Goal: Task Accomplishment & Management: Manage account settings

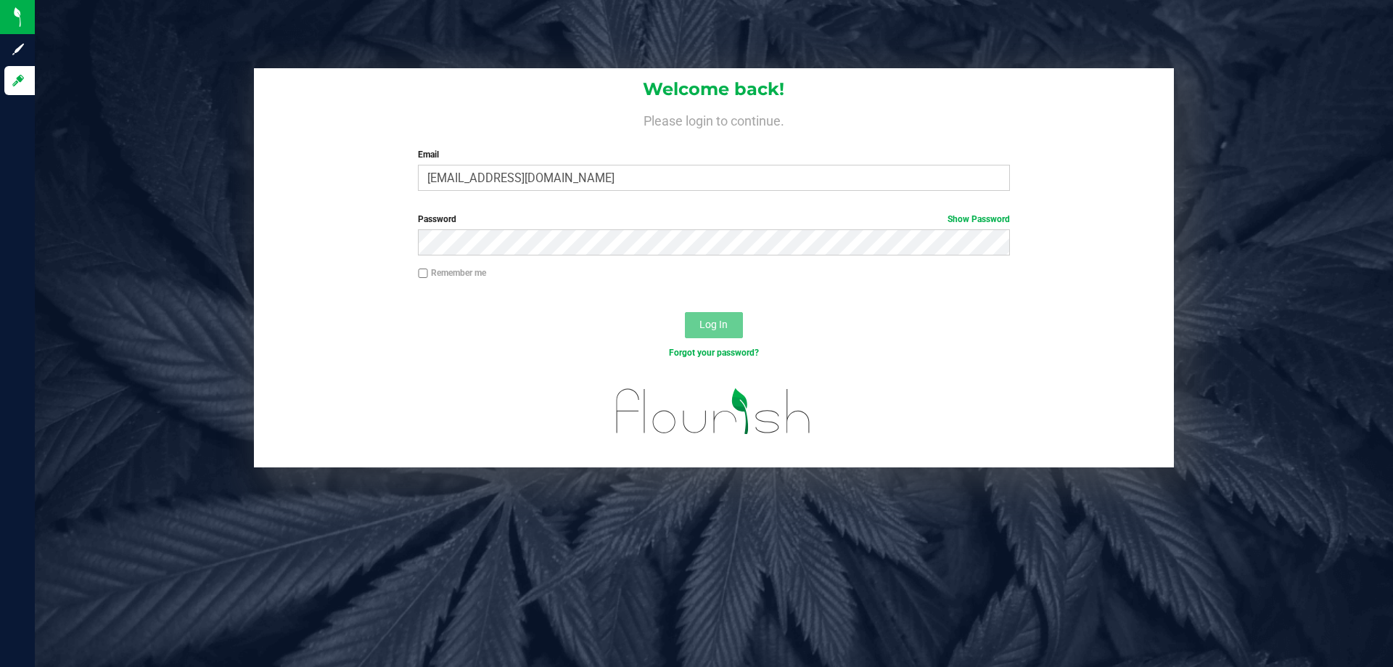
type input "[EMAIL_ADDRESS][DOMAIN_NAME]"
click at [685, 312] on button "Log In" at bounding box center [714, 325] width 58 height 26
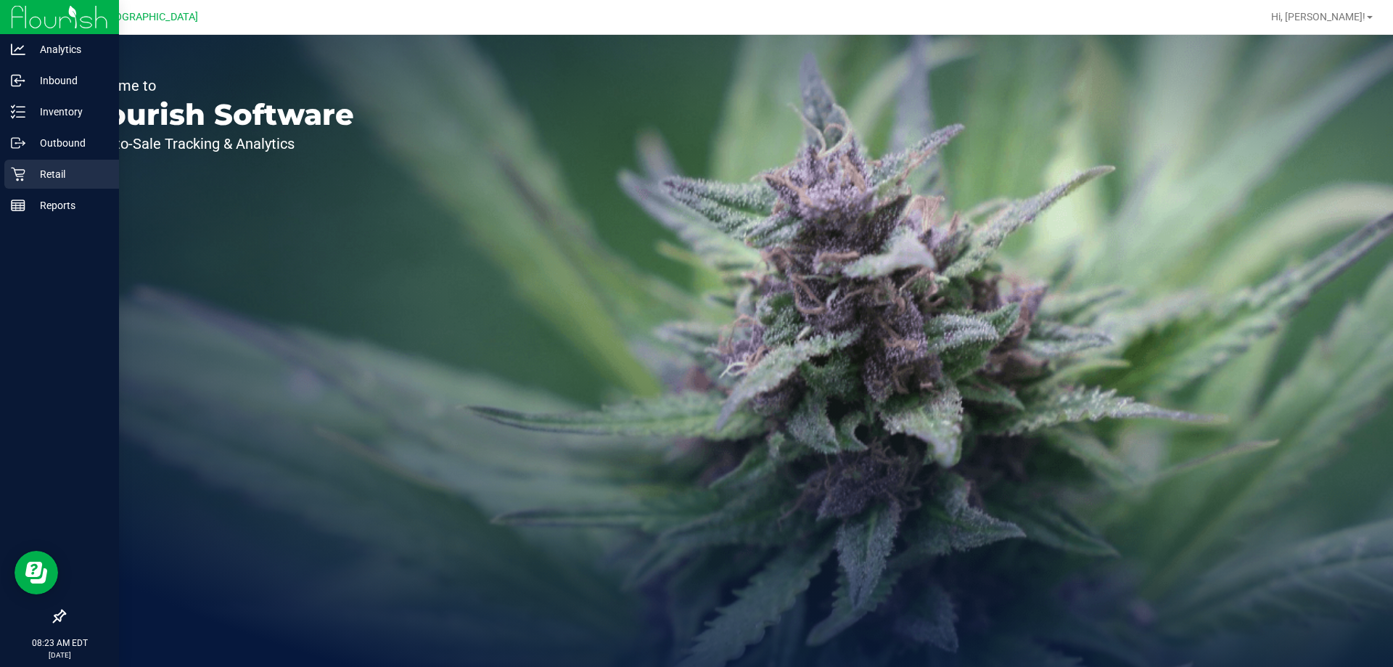
click at [25, 175] on icon at bounding box center [18, 174] width 15 height 15
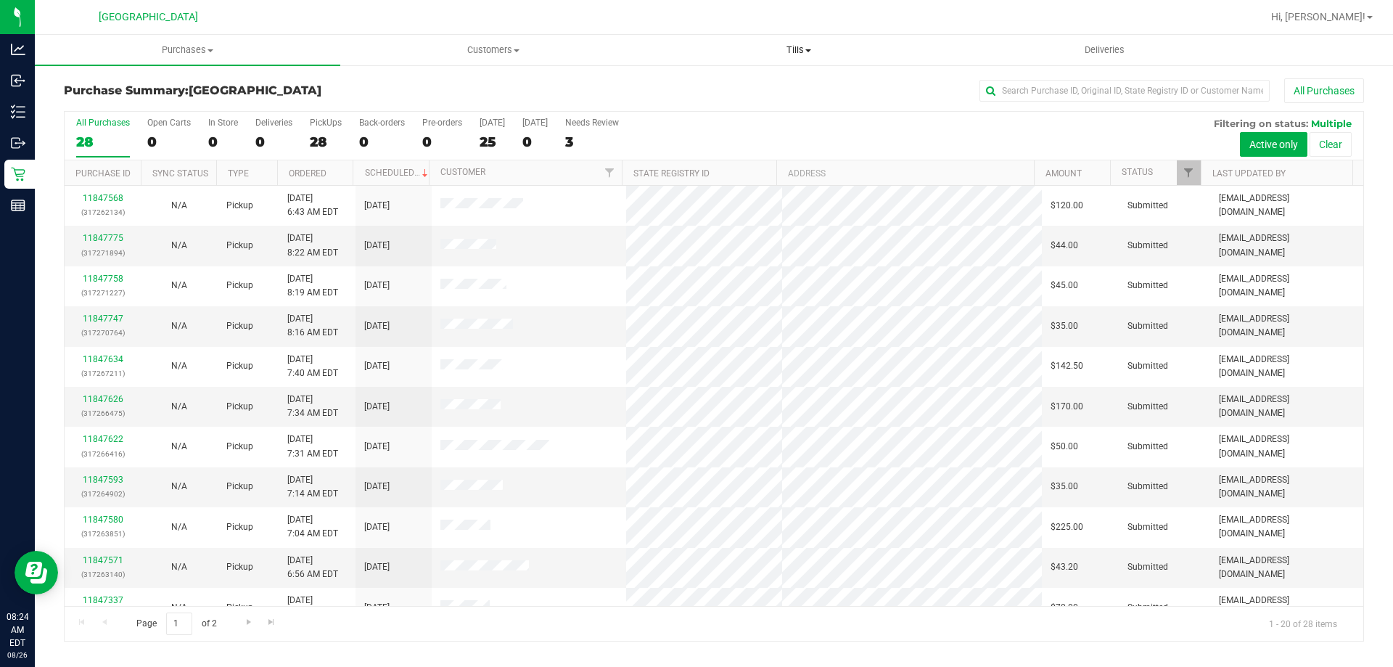
click at [845, 56] on span "Tills" at bounding box center [798, 50] width 304 height 13
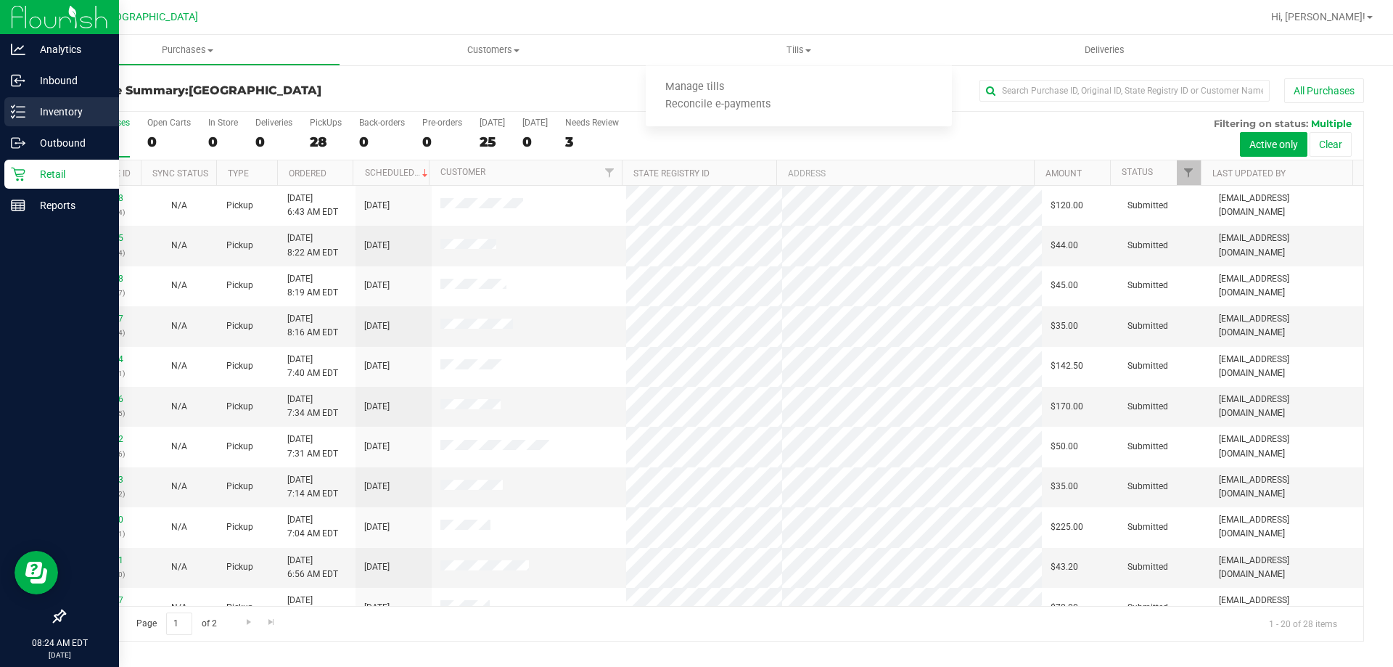
click at [46, 110] on p "Inventory" at bounding box center [68, 111] width 87 height 17
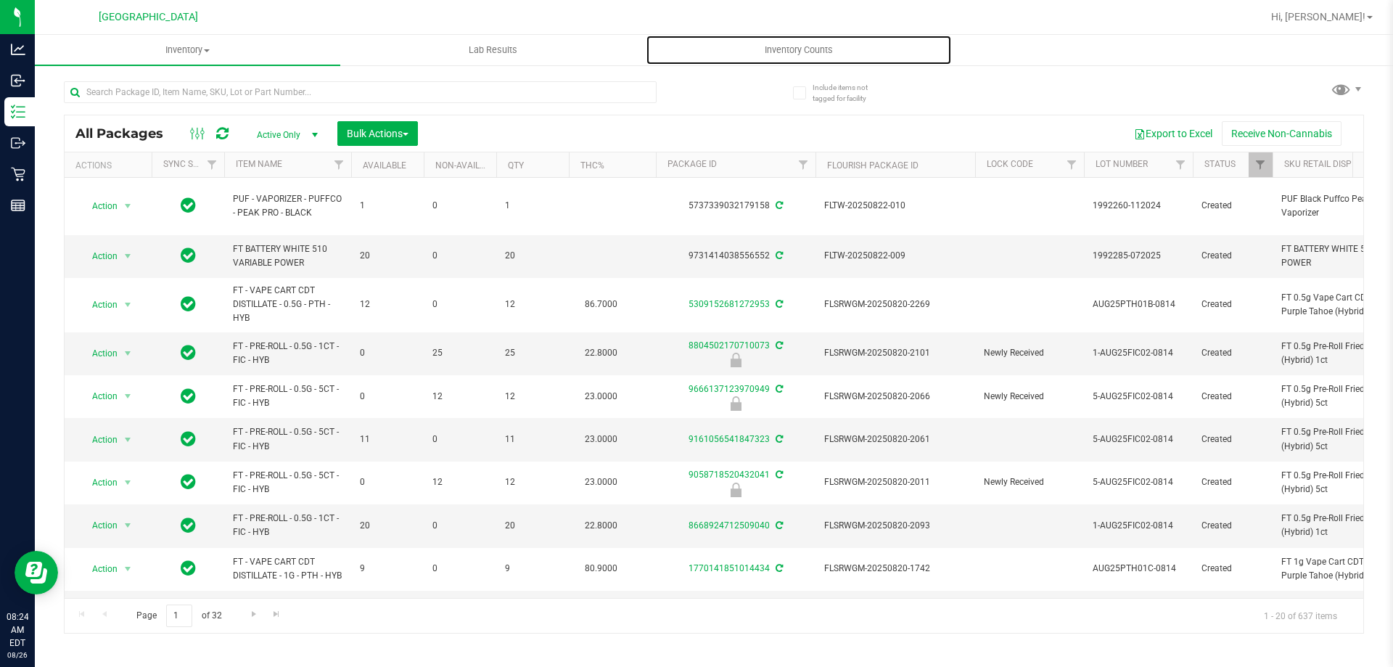
click at [828, 52] on span "Inventory Counts" at bounding box center [798, 50] width 107 height 13
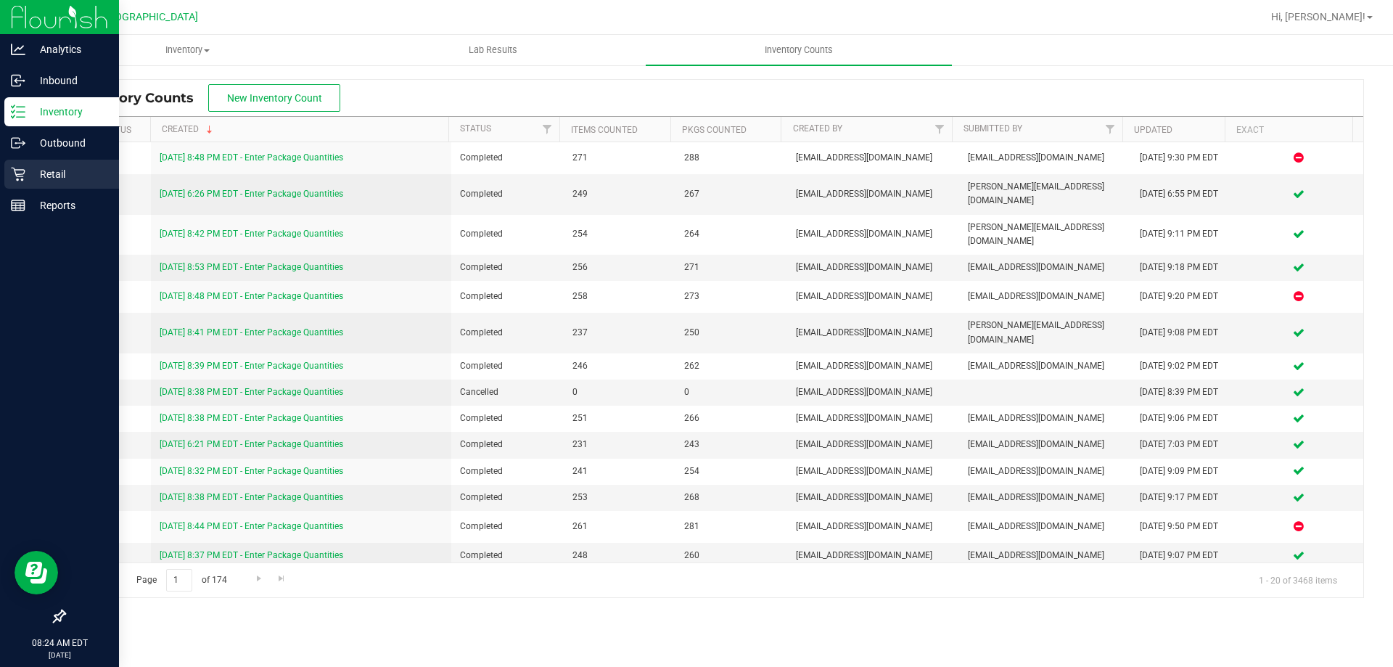
click at [26, 183] on div "Retail" at bounding box center [61, 174] width 115 height 29
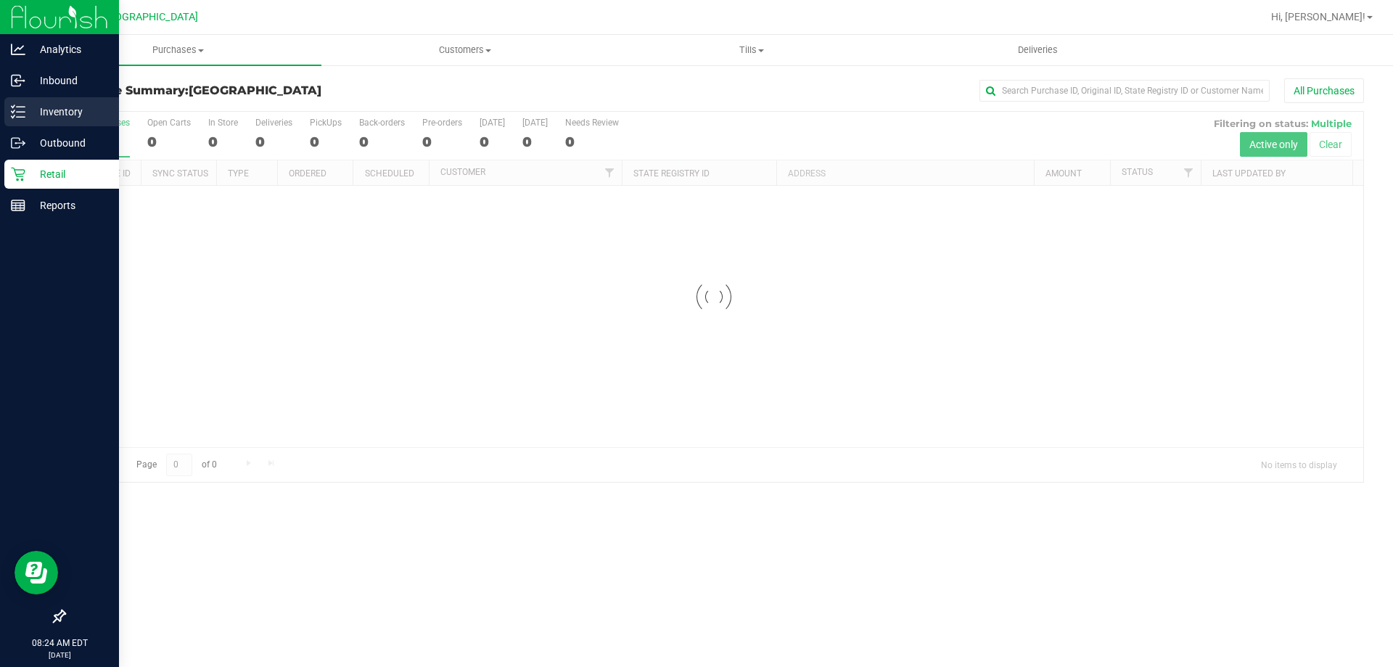
click at [35, 104] on p "Inventory" at bounding box center [68, 111] width 87 height 17
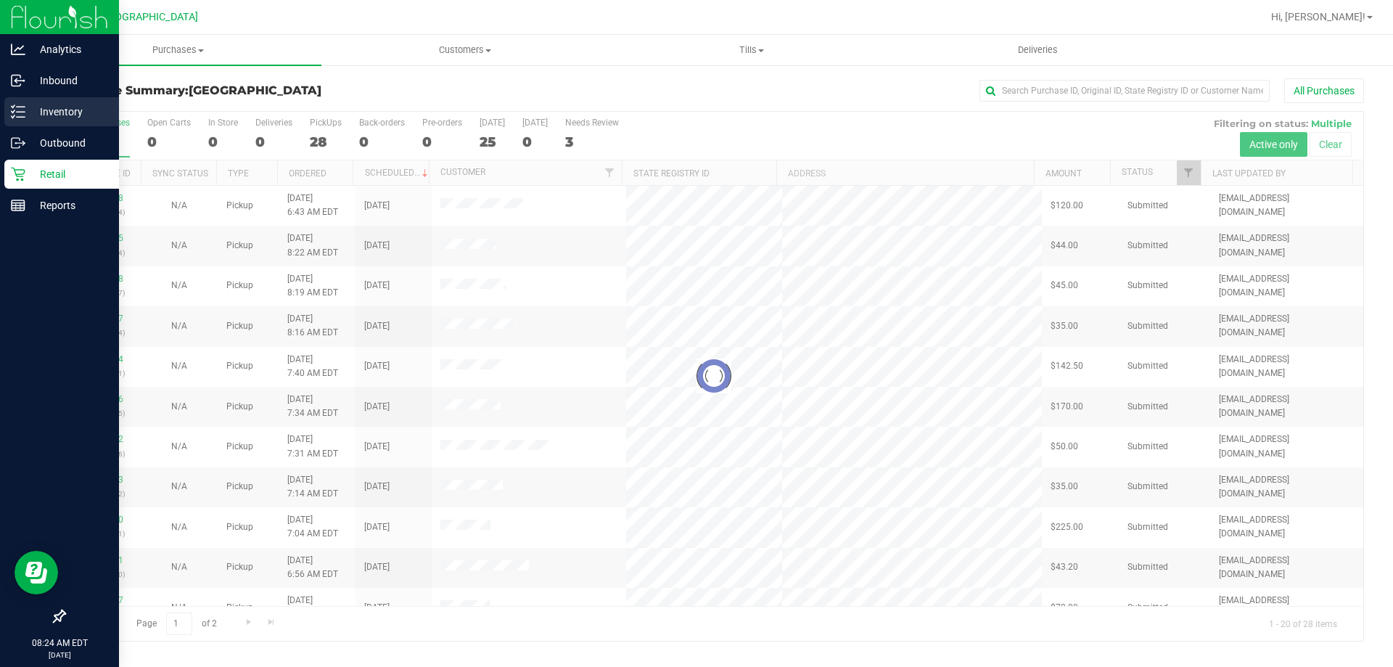
click at [25, 103] on p "Inventory" at bounding box center [68, 111] width 87 height 17
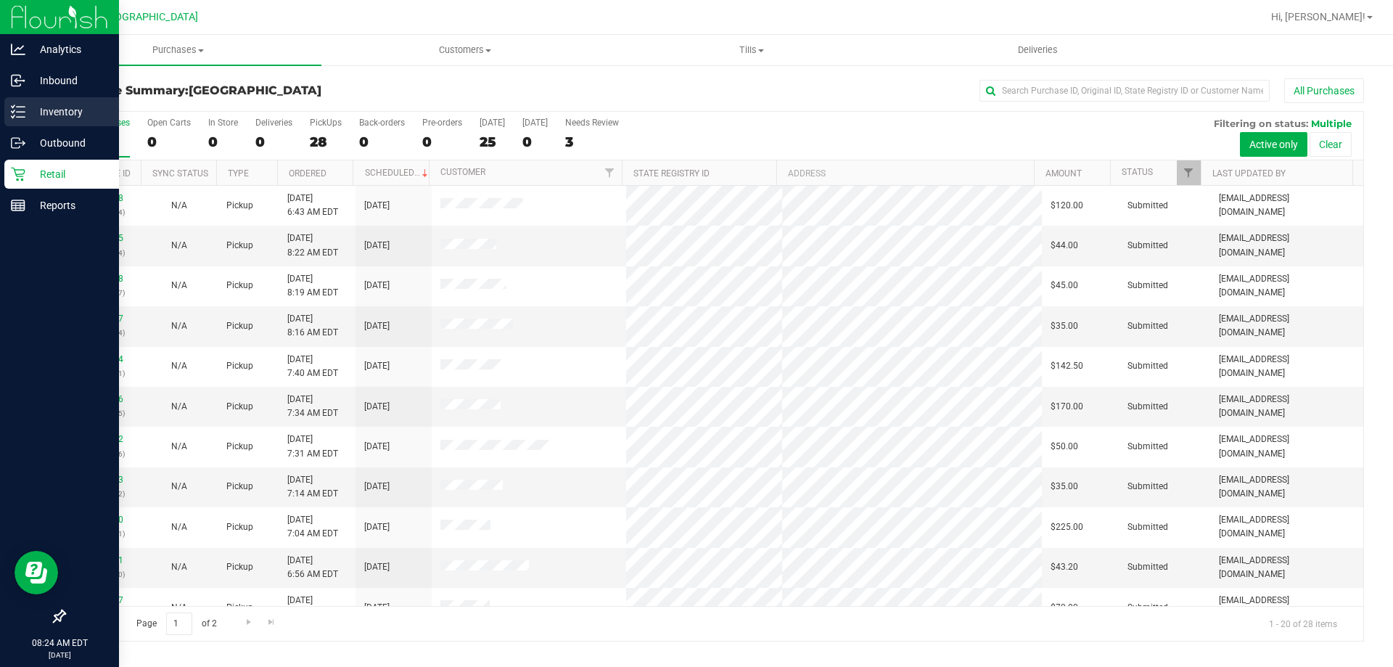
click at [30, 118] on p "Inventory" at bounding box center [68, 111] width 87 height 17
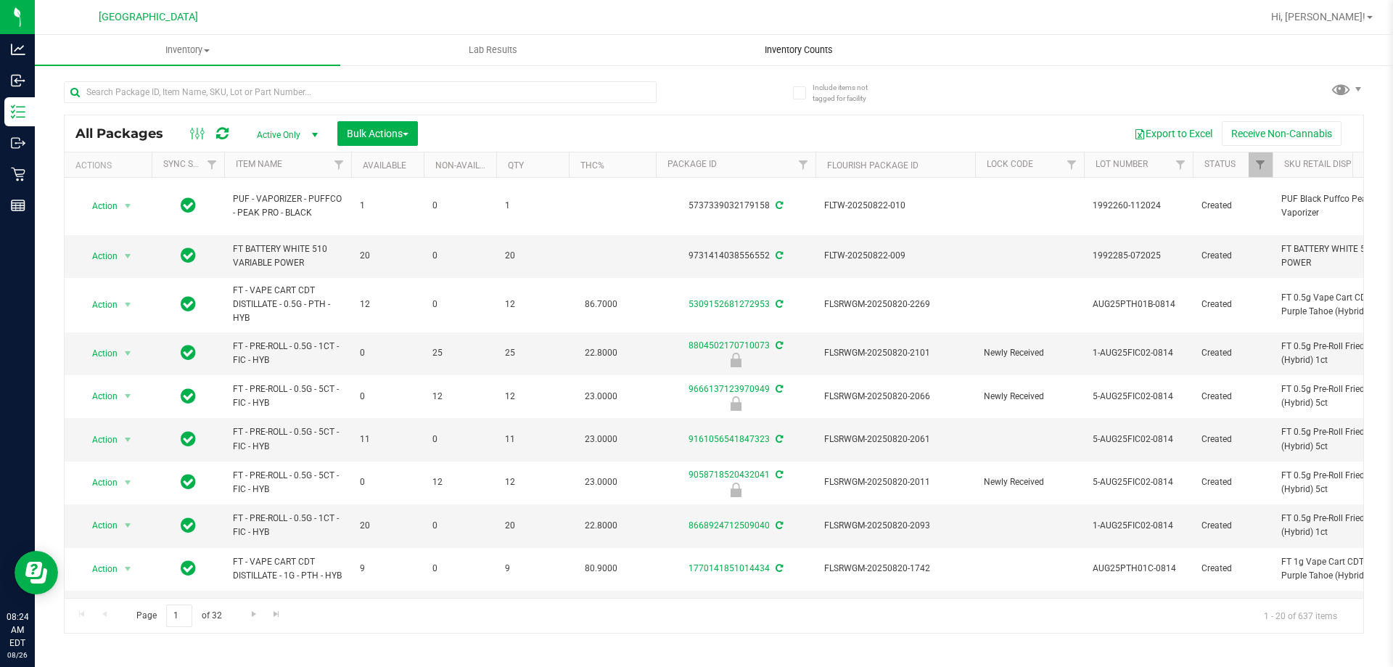
click at [799, 45] on span "Inventory Counts" at bounding box center [798, 50] width 107 height 13
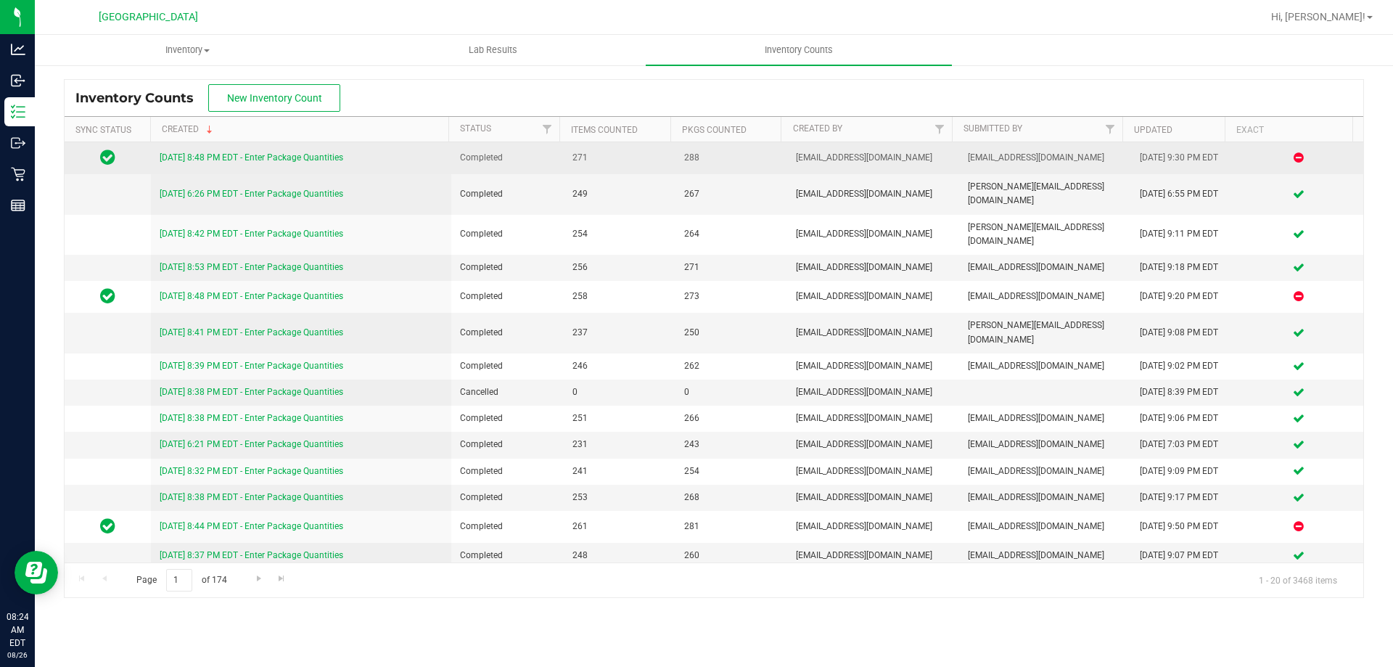
click at [332, 160] on link "[DATE] 8:48 PM EDT - Enter Package Quantities" at bounding box center [252, 157] width 184 height 10
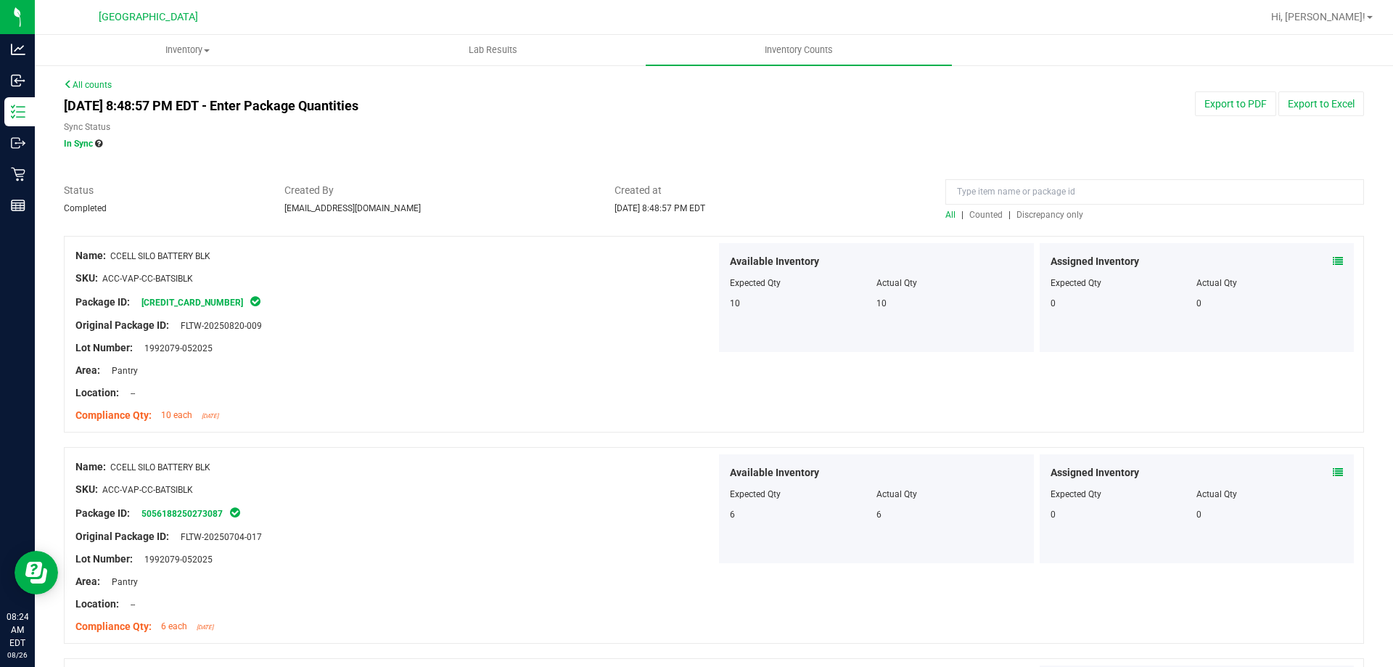
click at [1032, 223] on div at bounding box center [714, 228] width 1300 height 15
click at [1027, 220] on div "All | Counted | Discrepancy only" at bounding box center [1154, 214] width 419 height 13
click at [1027, 218] on span "Discrepancy only" at bounding box center [1049, 215] width 67 height 10
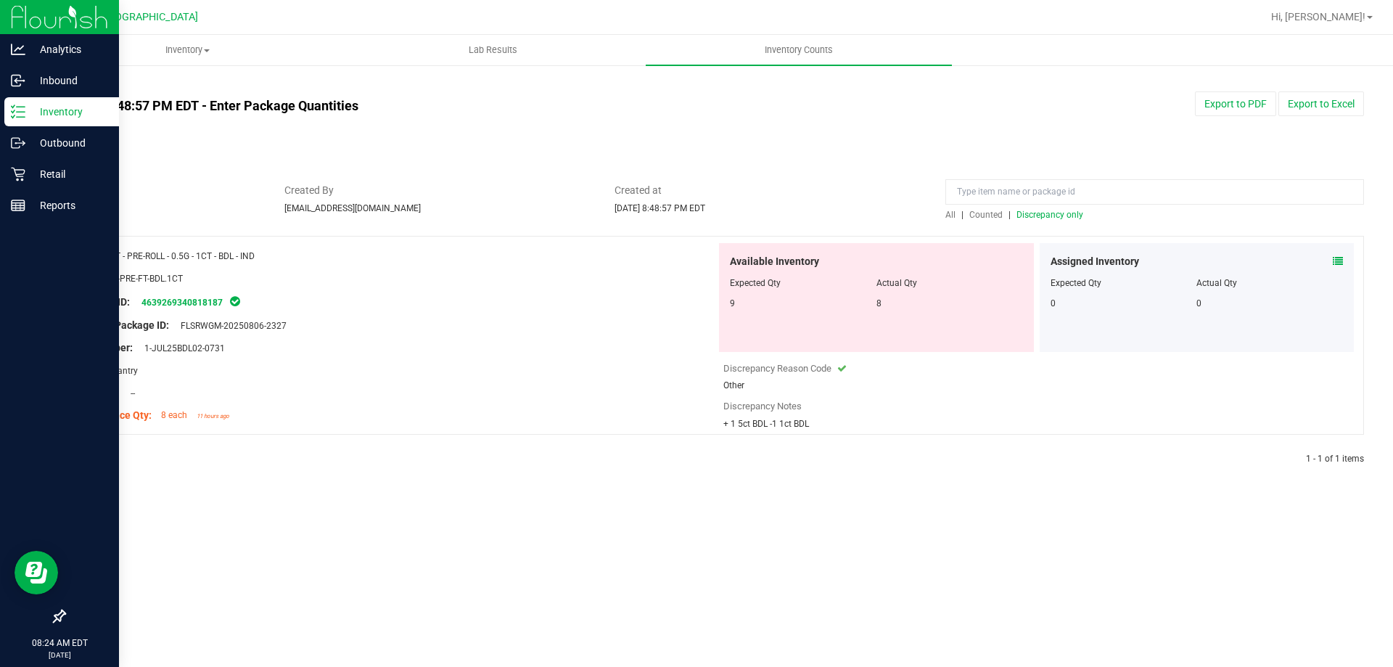
click at [67, 116] on p "Inventory" at bounding box center [68, 111] width 87 height 17
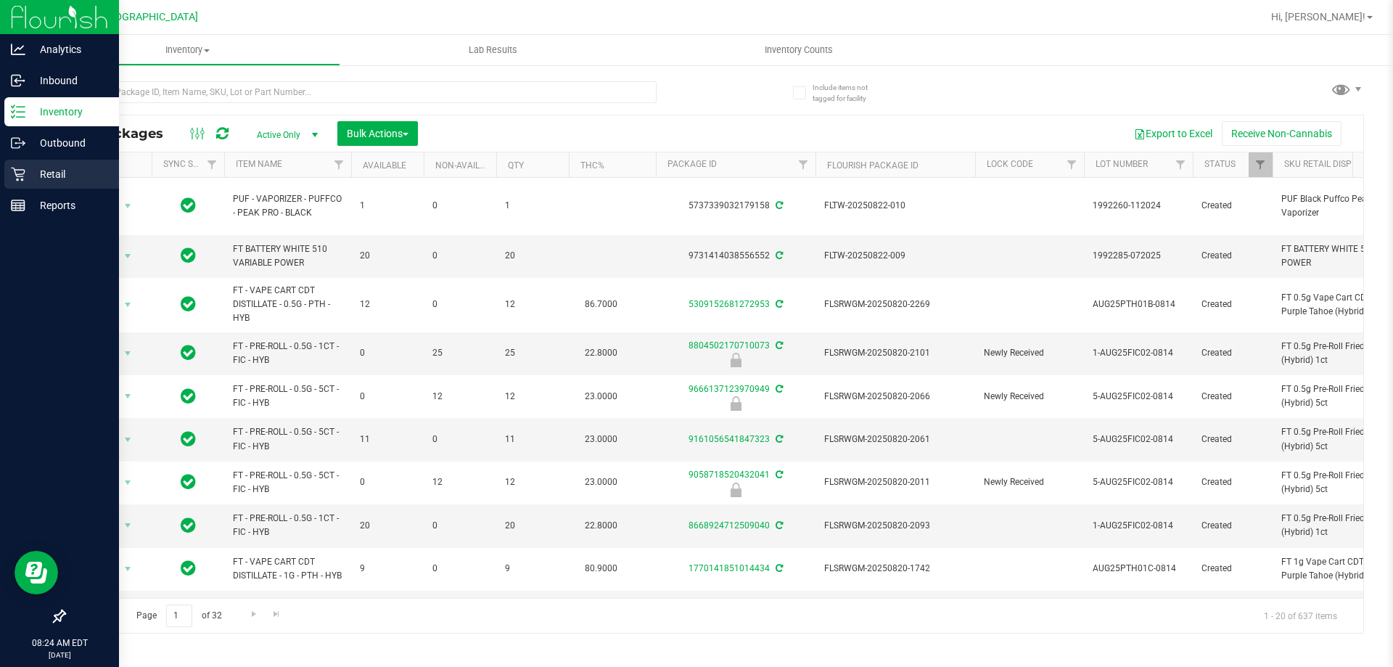
click at [33, 176] on p "Retail" at bounding box center [68, 173] width 87 height 17
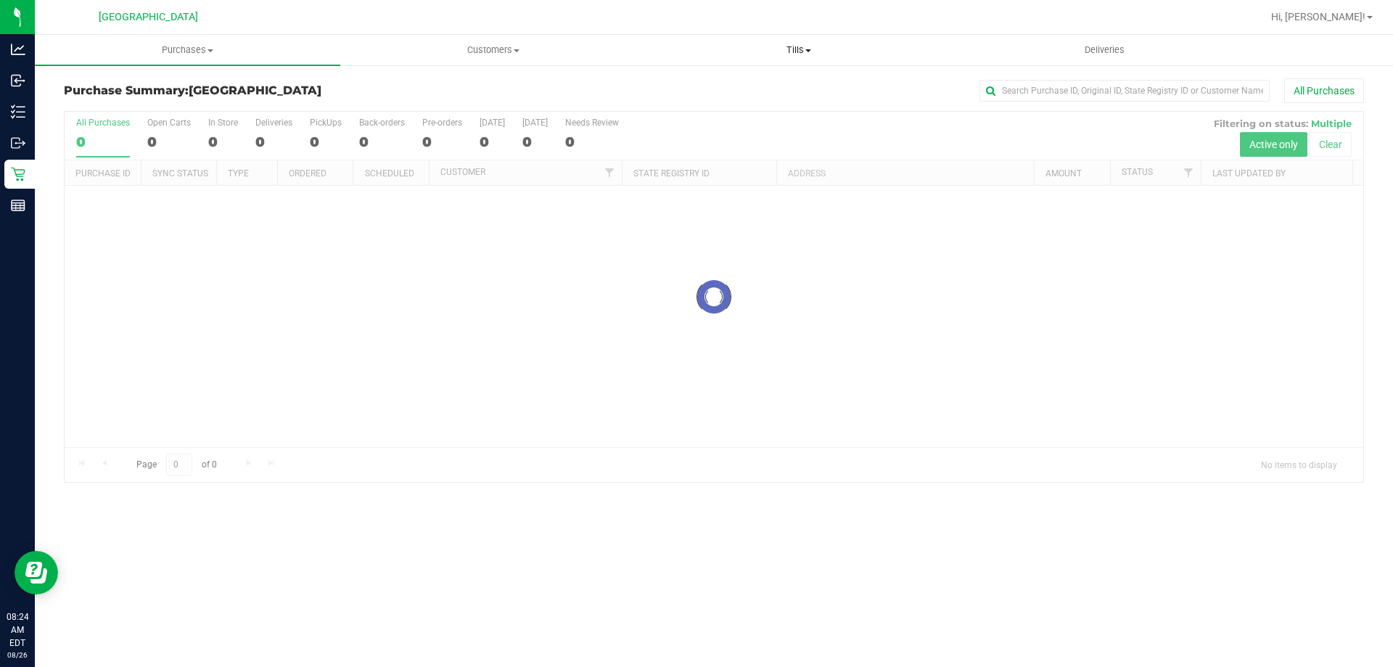
click at [797, 47] on span "Tills" at bounding box center [798, 50] width 304 height 13
click at [744, 83] on li "Manage tills" at bounding box center [798, 87] width 305 height 17
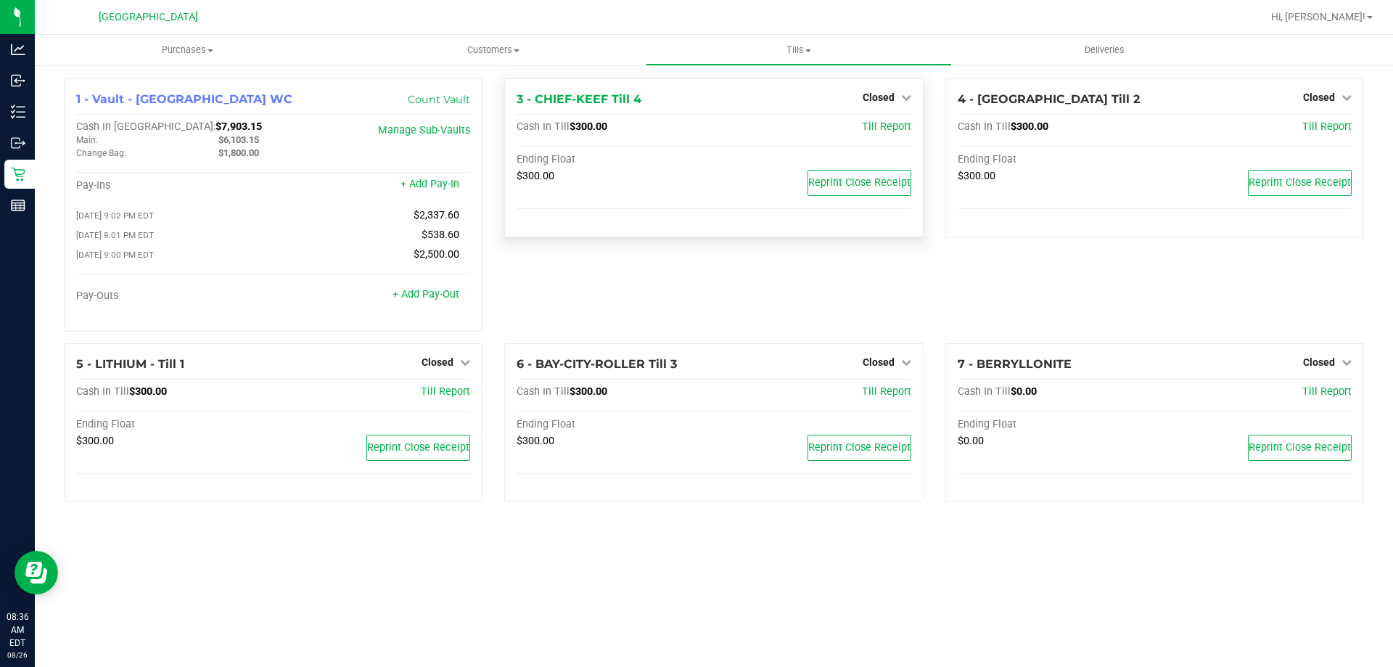
click at [896, 90] on div "Closed" at bounding box center [887, 97] width 49 height 17
click at [887, 98] on span "Closed" at bounding box center [879, 97] width 32 height 12
click at [873, 127] on link "Open Till" at bounding box center [878, 128] width 38 height 12
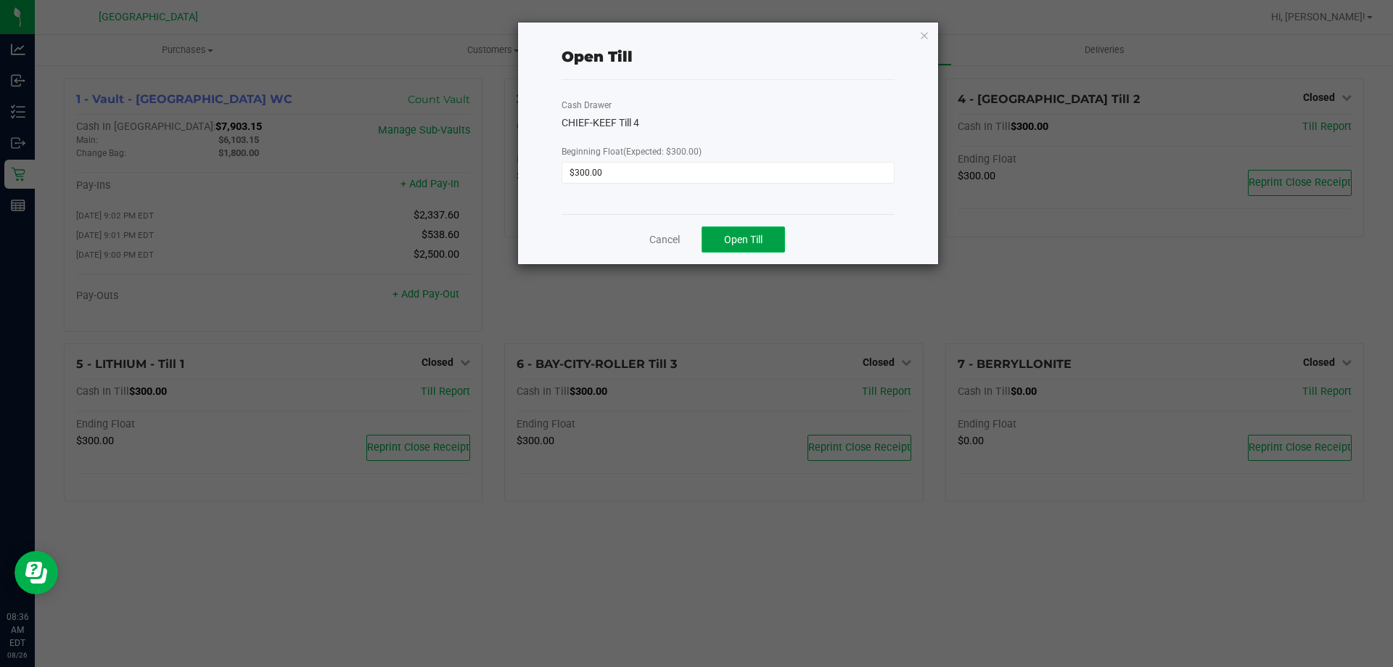
click at [754, 241] on span "Open Till" at bounding box center [743, 240] width 38 height 12
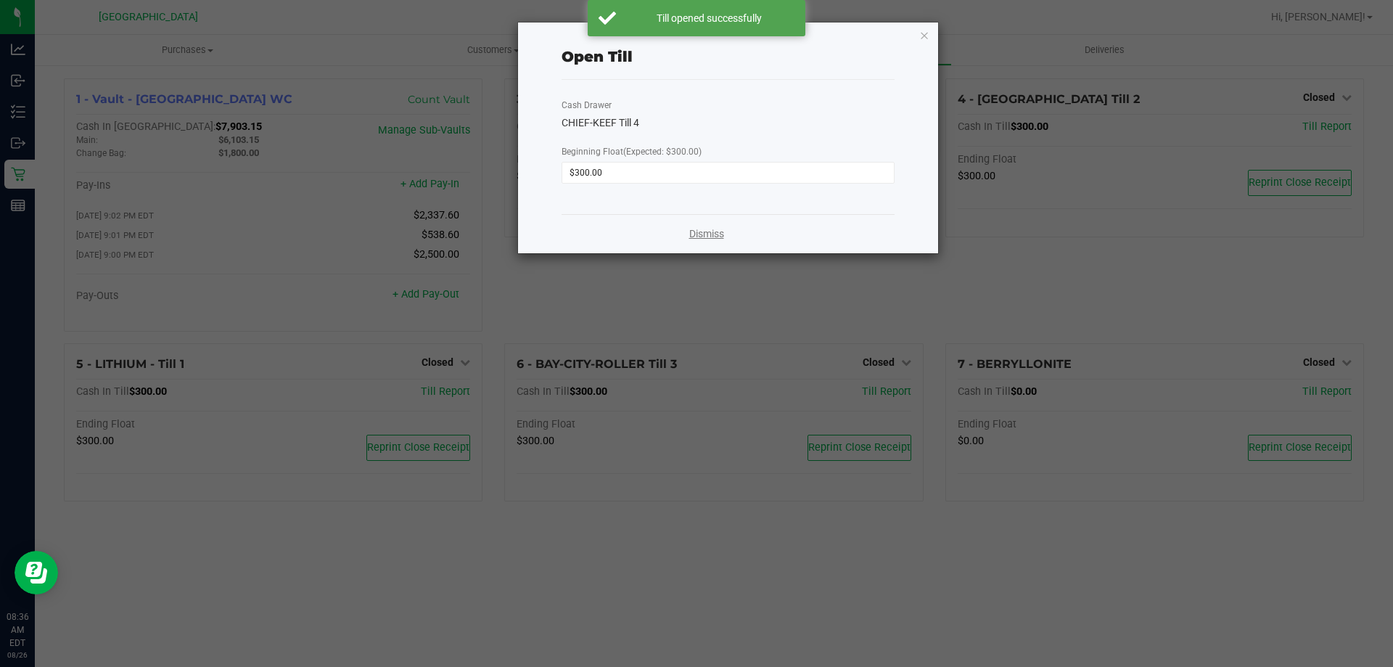
click at [710, 228] on link "Dismiss" at bounding box center [706, 233] width 35 height 15
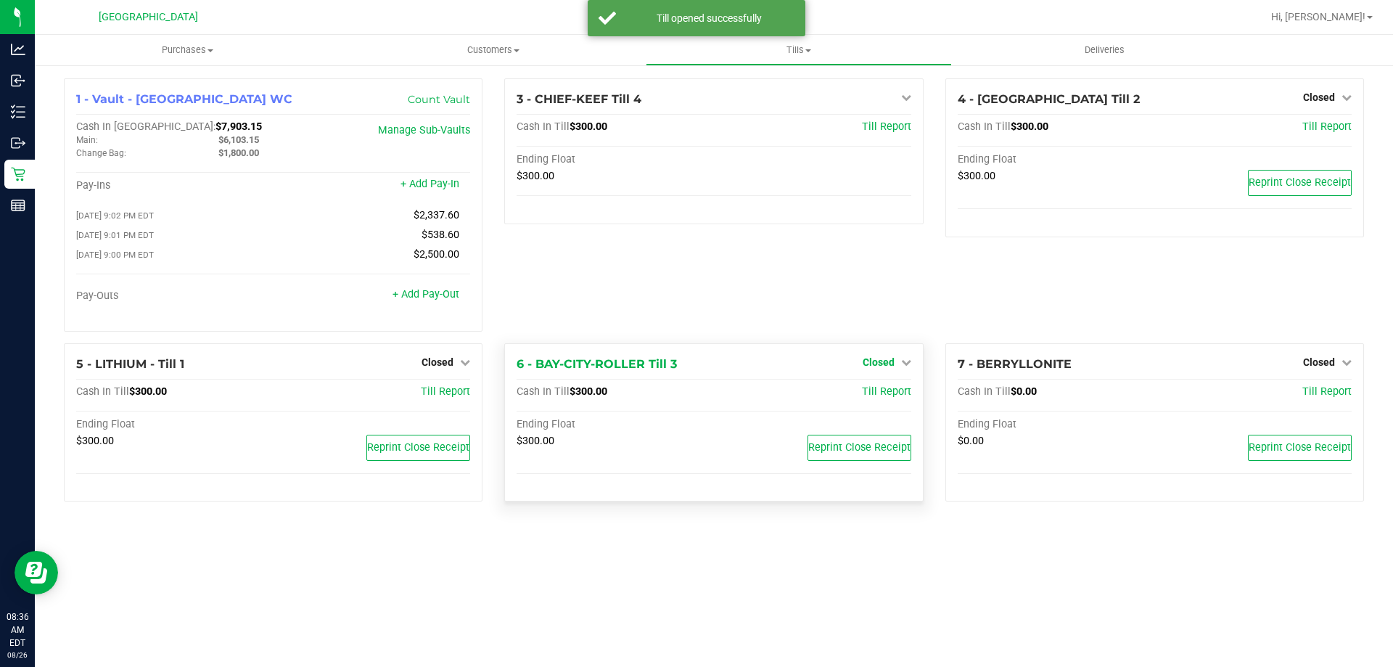
click at [899, 368] on link "Closed" at bounding box center [887, 362] width 49 height 12
click at [871, 398] on link "Open Till" at bounding box center [878, 392] width 38 height 12
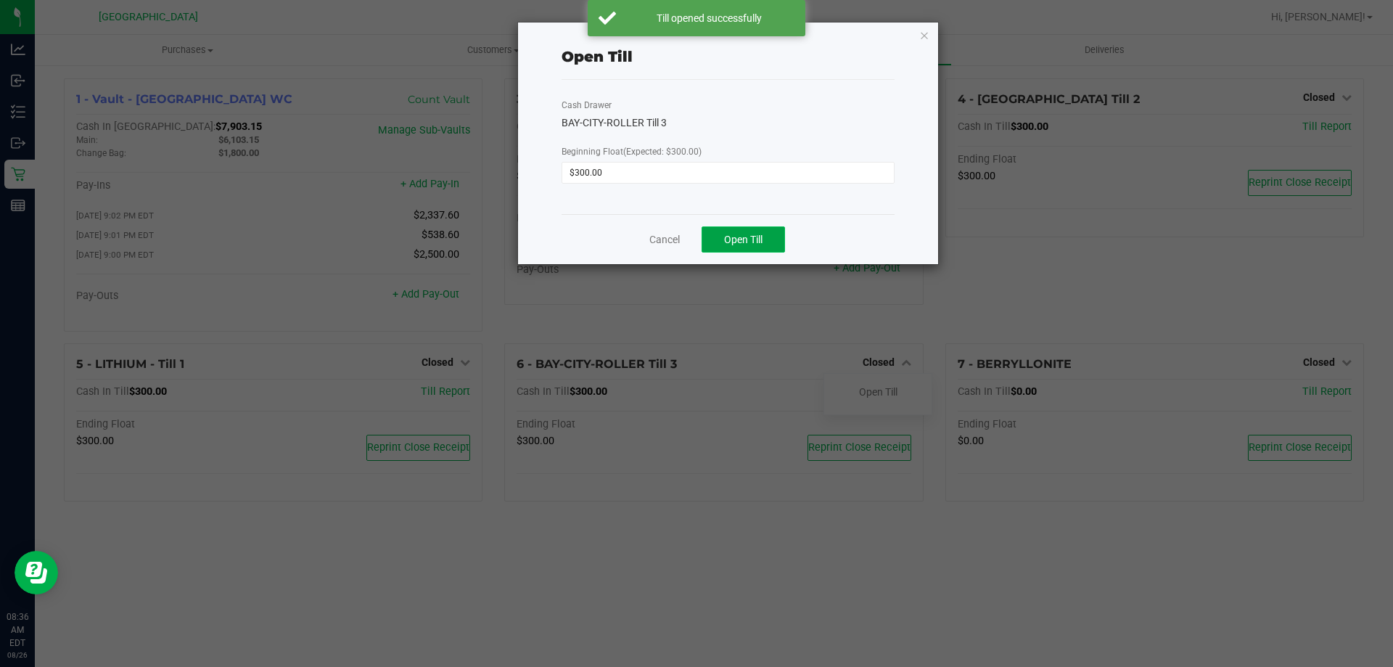
click at [748, 235] on span "Open Till" at bounding box center [743, 240] width 38 height 12
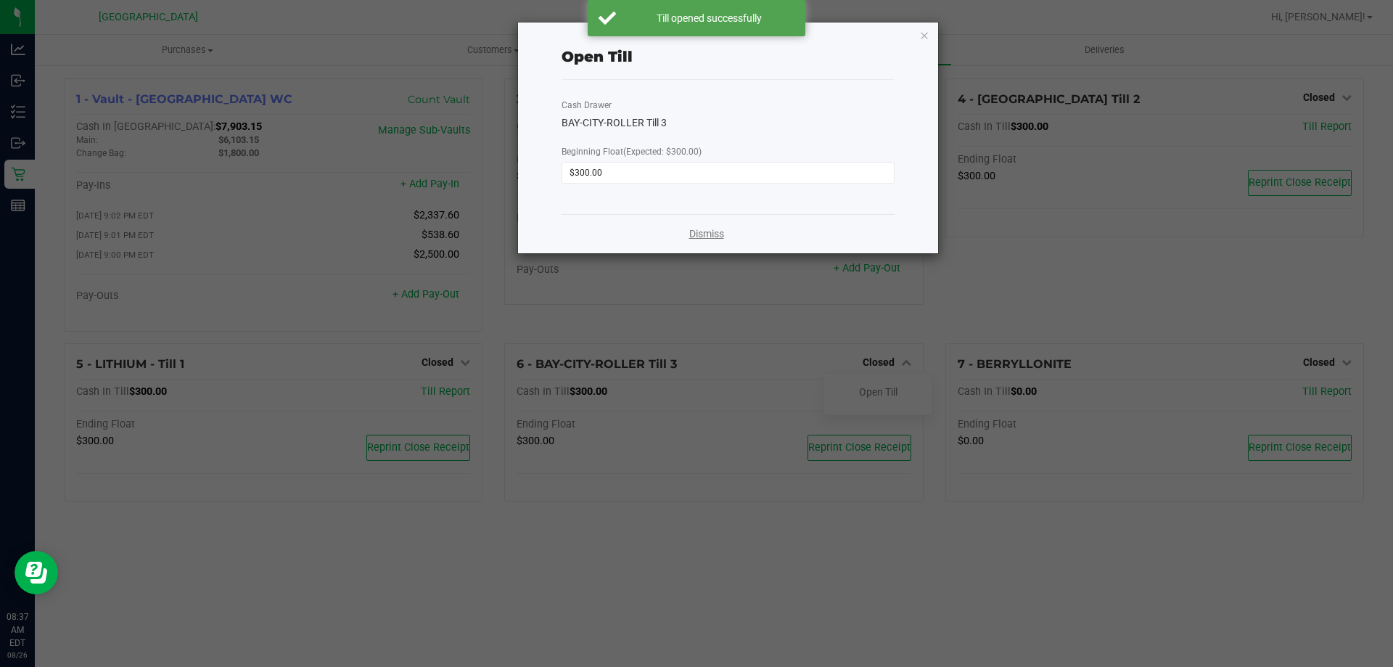
click at [704, 241] on link "Dismiss" at bounding box center [706, 233] width 35 height 15
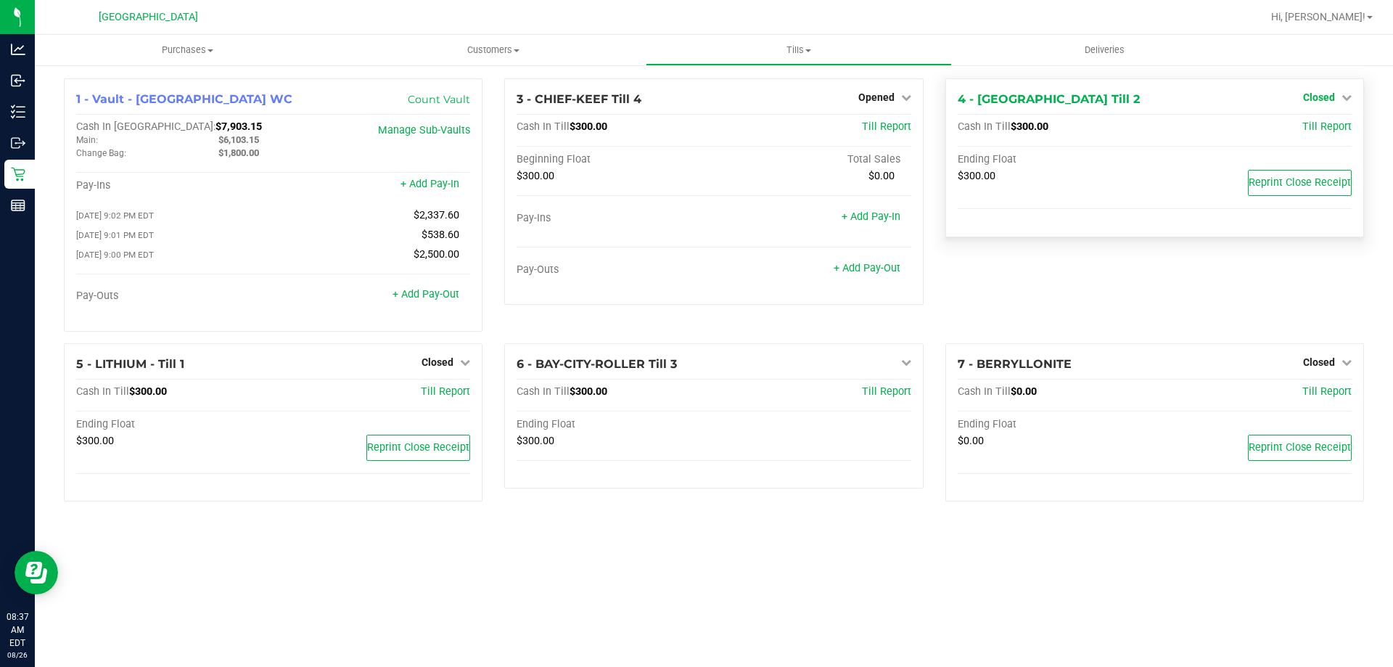
click at [1321, 100] on span "Closed" at bounding box center [1319, 97] width 32 height 12
click at [1302, 133] on link "Open Till" at bounding box center [1318, 128] width 38 height 12
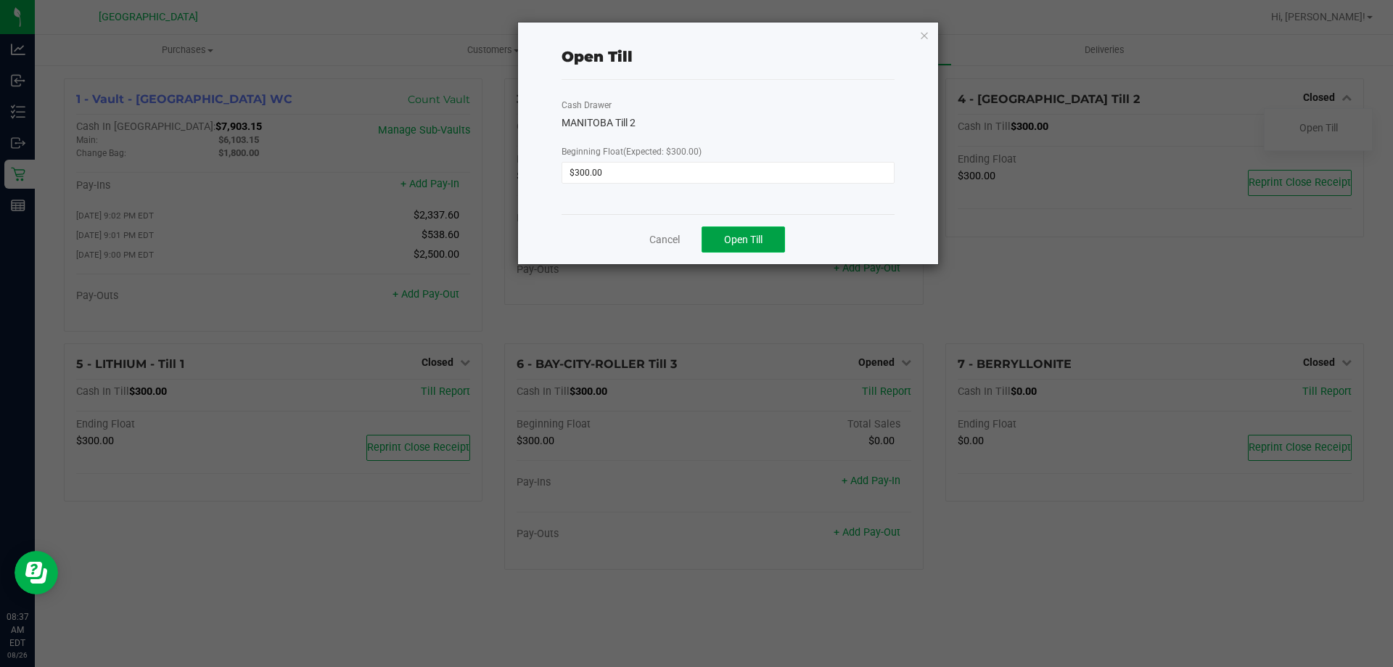
click at [783, 246] on button "Open Till" at bounding box center [743, 239] width 83 height 26
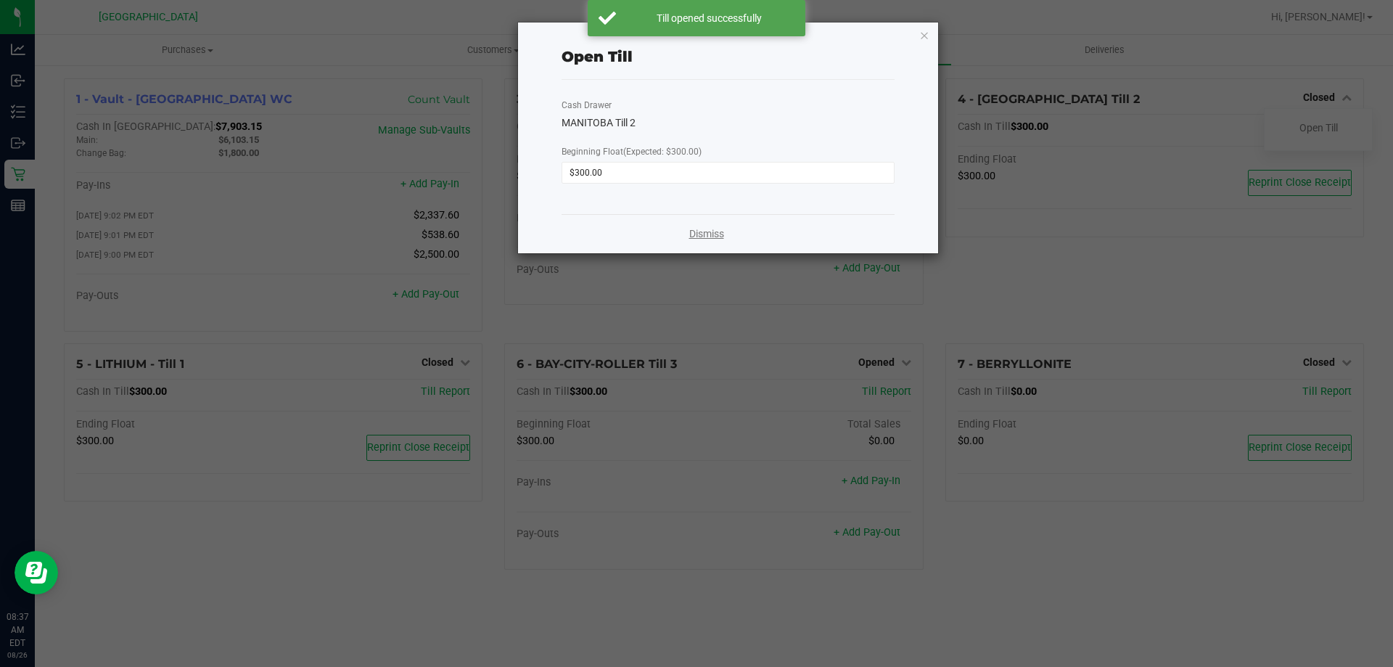
click at [720, 237] on link "Dismiss" at bounding box center [706, 233] width 35 height 15
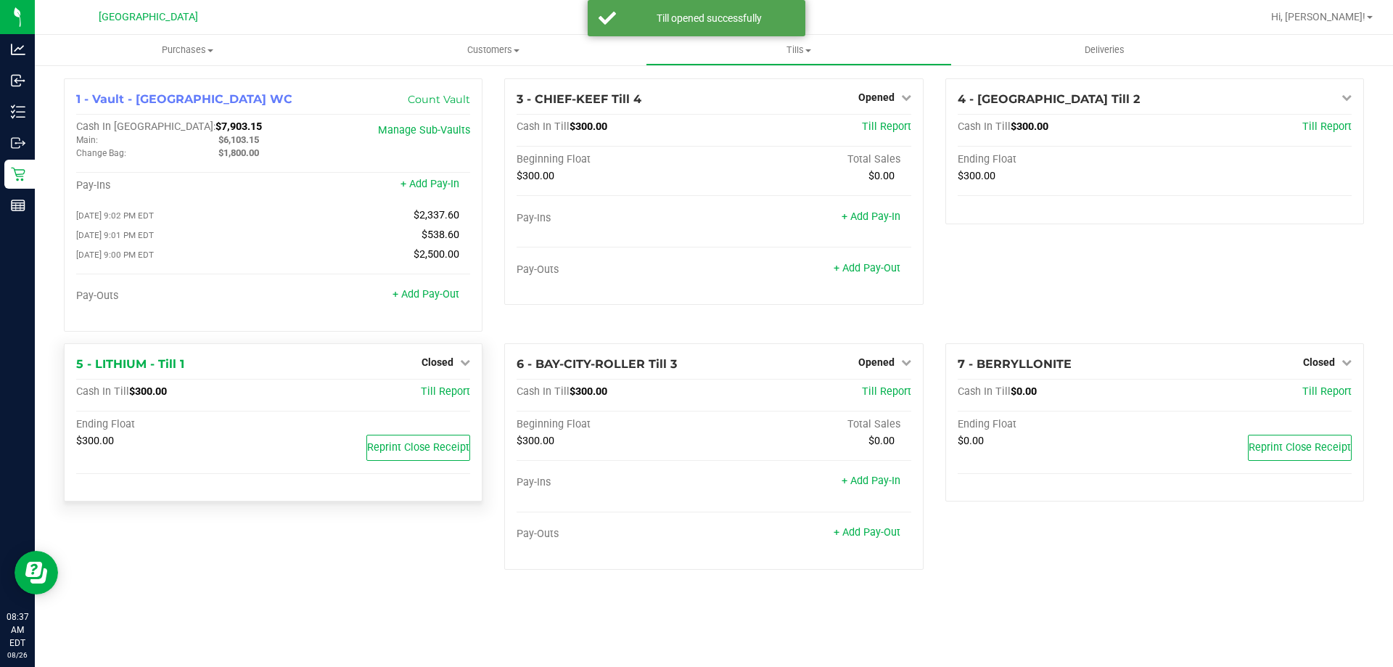
click at [456, 371] on div "Closed" at bounding box center [445, 361] width 49 height 17
click at [440, 362] on span "Closed" at bounding box center [437, 362] width 32 height 12
click at [451, 393] on link "Open Till" at bounding box center [437, 392] width 38 height 12
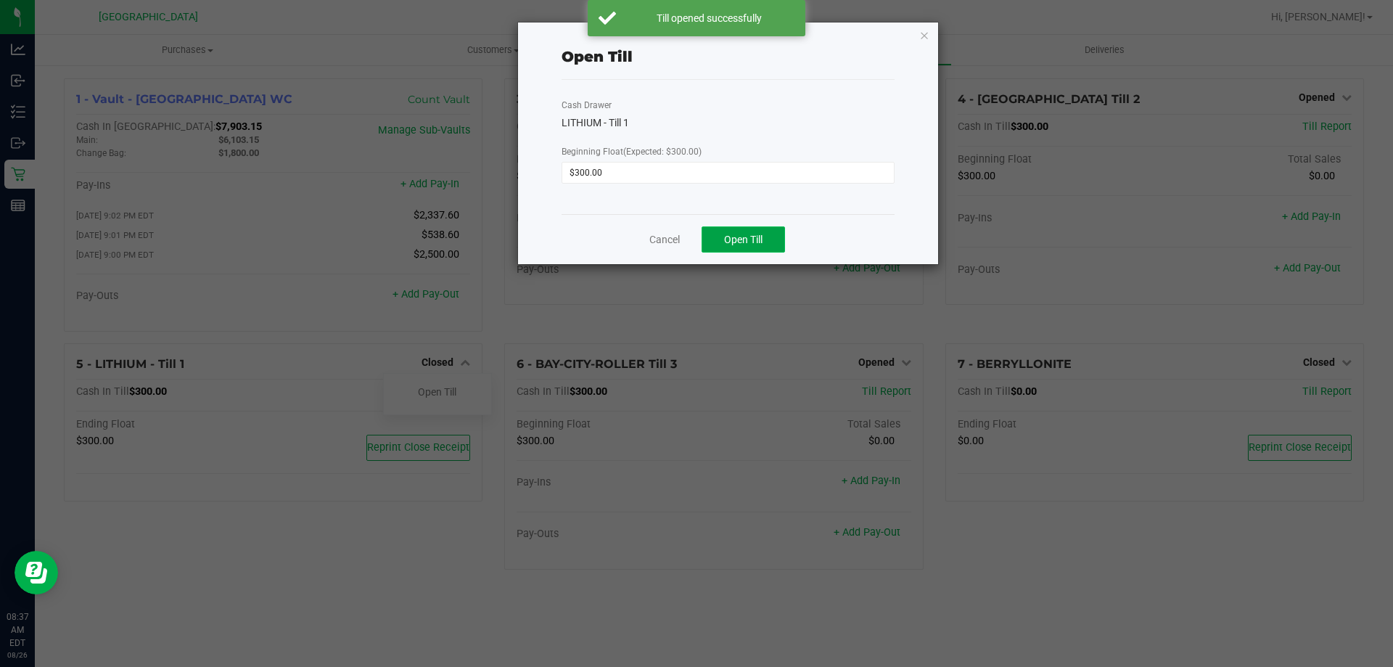
click at [763, 243] on button "Open Till" at bounding box center [743, 239] width 83 height 26
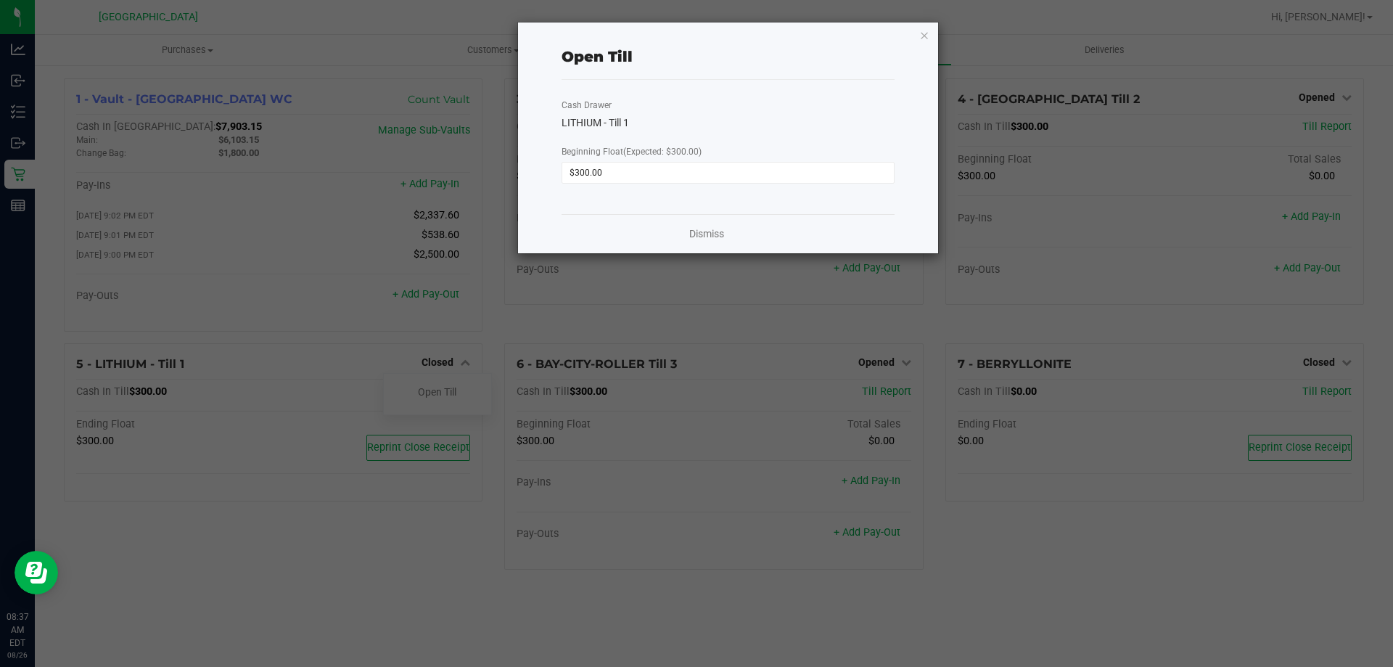
click at [625, 245] on div "Dismiss" at bounding box center [728, 233] width 333 height 39
click at [716, 230] on link "Dismiss" at bounding box center [706, 233] width 35 height 15
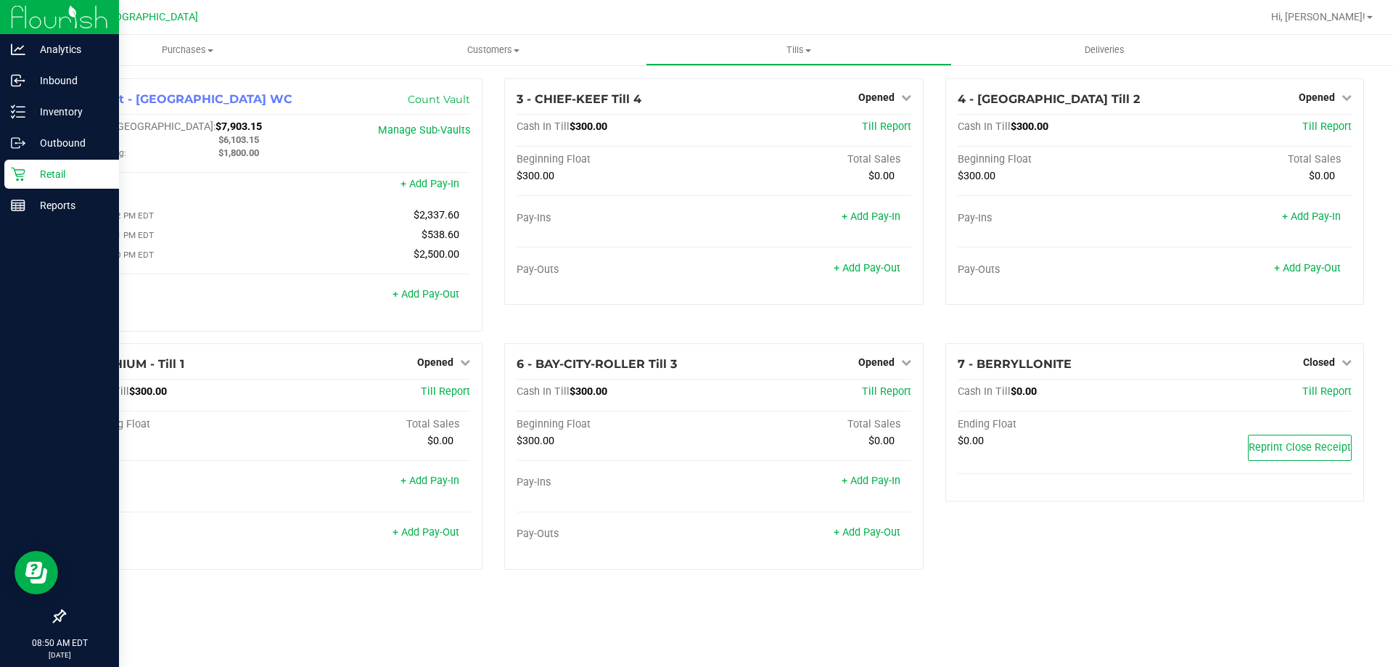
click at [49, 166] on p "Retail" at bounding box center [68, 173] width 87 height 17
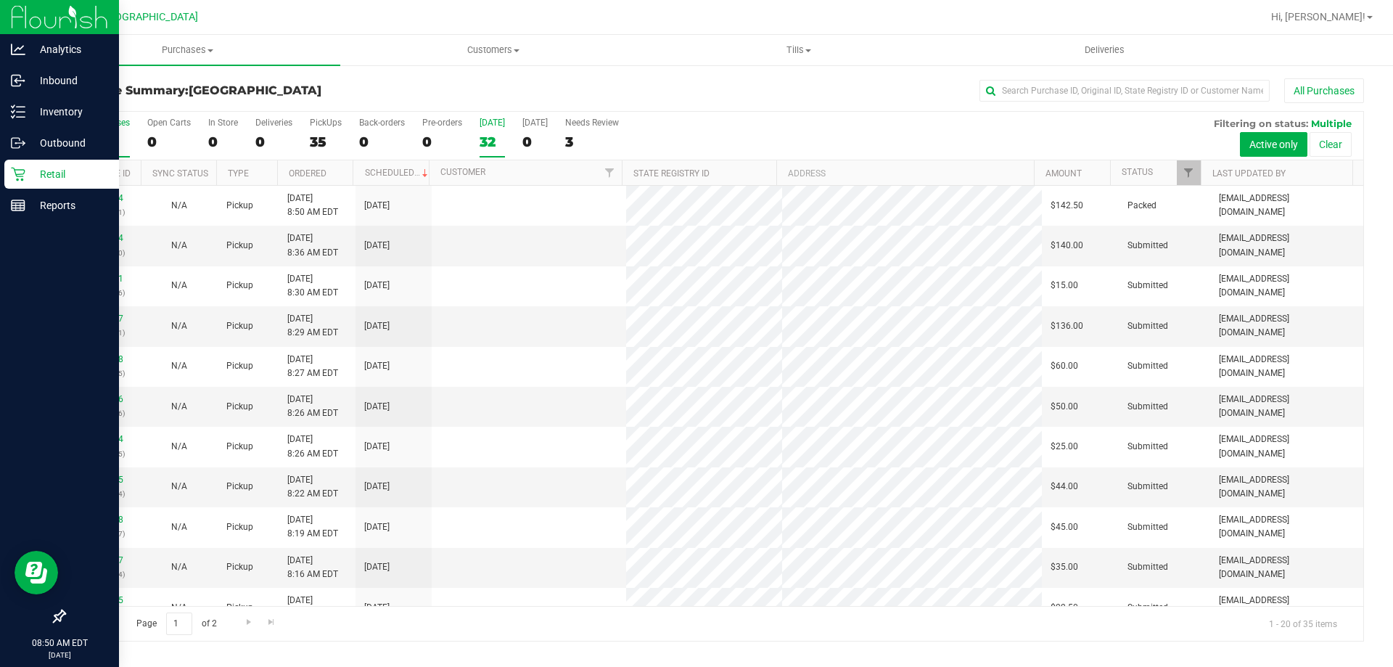
click at [493, 134] on div "32" at bounding box center [492, 141] width 25 height 17
click at [0, 0] on input "[DATE] 32" at bounding box center [0, 0] width 0 height 0
